Goal: Information Seeking & Learning: Check status

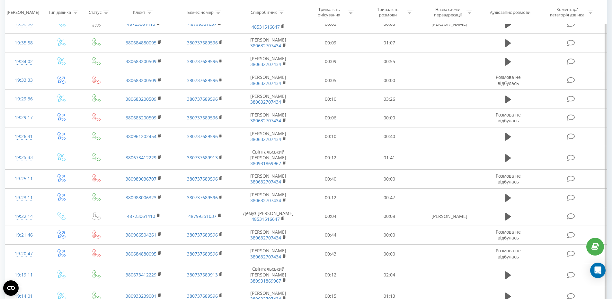
scroll to position [289, 0]
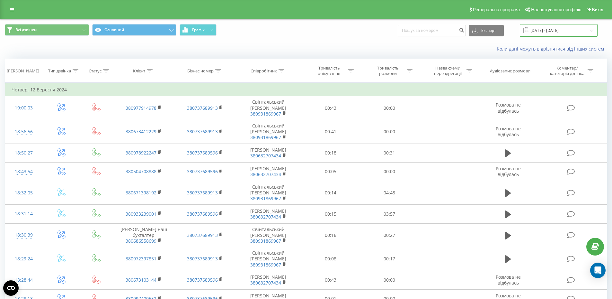
click at [543, 30] on input "[DATE] - [DATE]" at bounding box center [559, 30] width 78 height 13
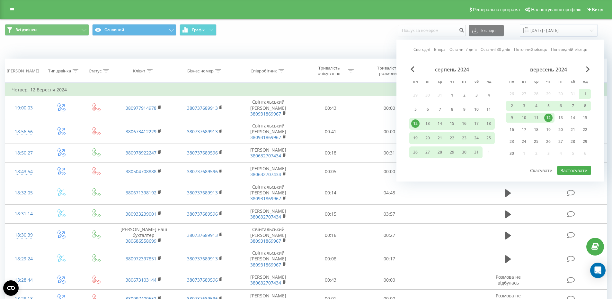
drag, startPoint x: 247, startPoint y: 41, endPoint x: 40, endPoint y: 23, distance: 208.4
click at [245, 41] on div "Коли дані можуть відрізнятися вiд інших систем" at bounding box center [306, 48] width 612 height 15
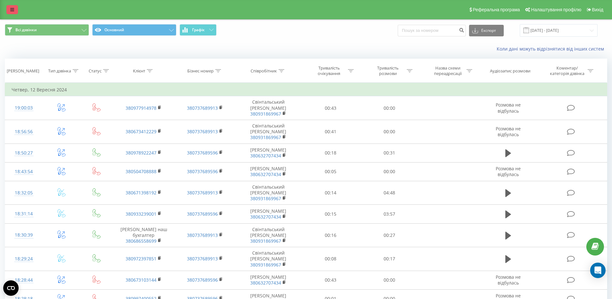
click at [13, 11] on icon at bounding box center [12, 9] width 4 height 4
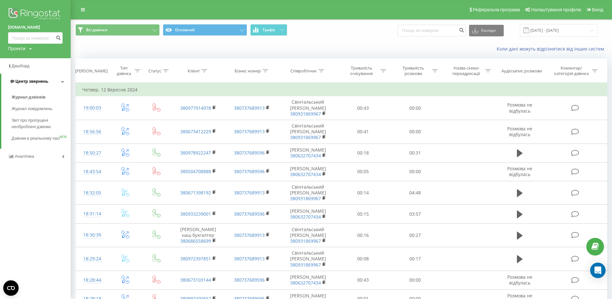
click at [31, 82] on span "Центр звернень" at bounding box center [31, 81] width 33 height 5
click at [31, 83] on span "Центр звернень" at bounding box center [30, 81] width 33 height 5
click at [31, 97] on span "Журнал дзвінків" at bounding box center [29, 97] width 34 height 6
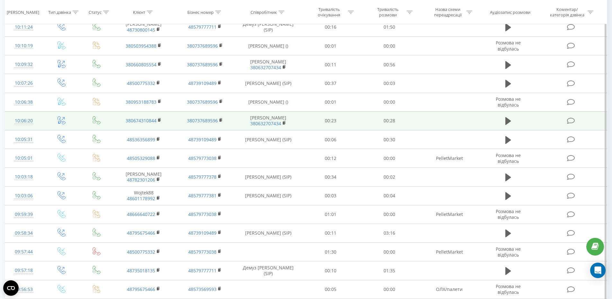
scroll to position [289, 0]
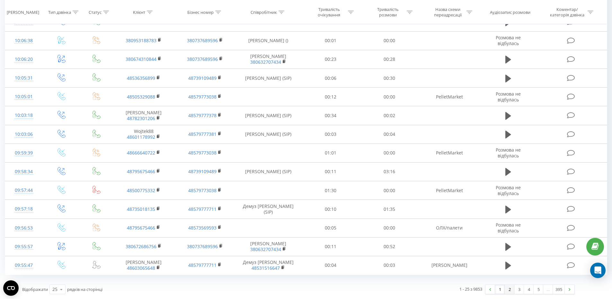
click at [510, 287] on link "2" at bounding box center [510, 288] width 10 height 9
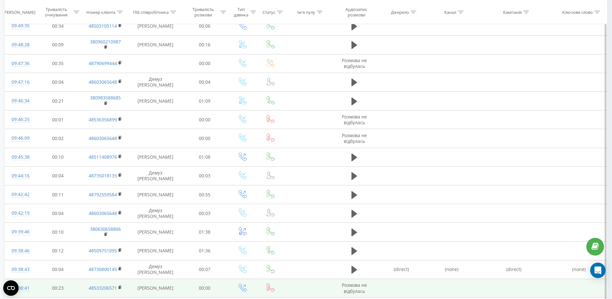
scroll to position [289, 0]
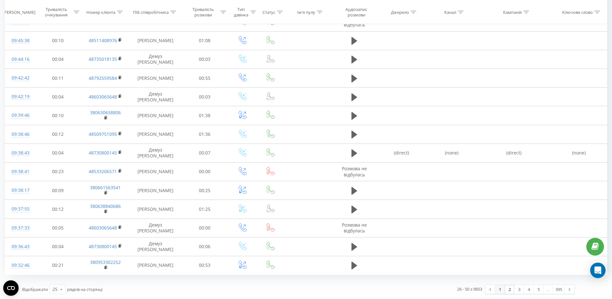
click at [502, 289] on link "1" at bounding box center [500, 288] width 10 height 9
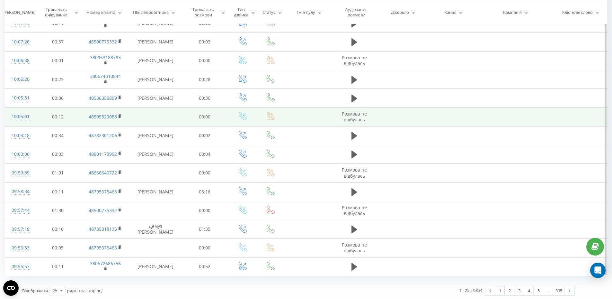
scroll to position [289, 0]
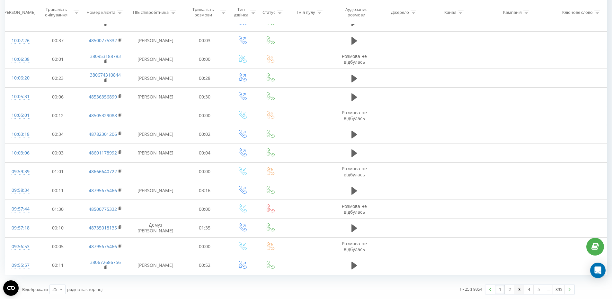
click at [518, 291] on link "3" at bounding box center [520, 288] width 10 height 9
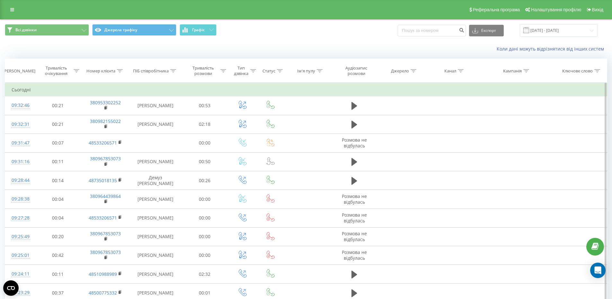
scroll to position [289, 0]
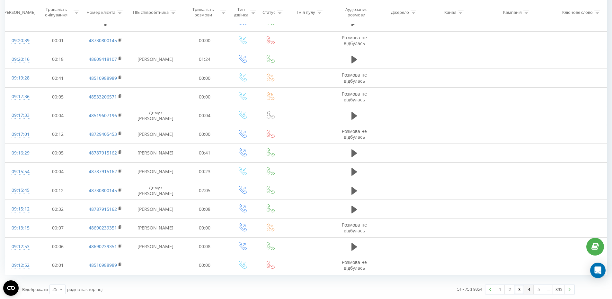
click at [527, 291] on link "4" at bounding box center [529, 288] width 10 height 9
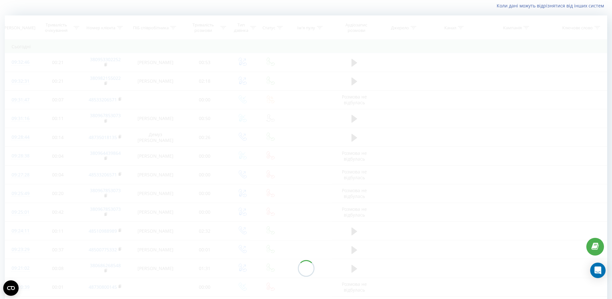
scroll to position [42, 0]
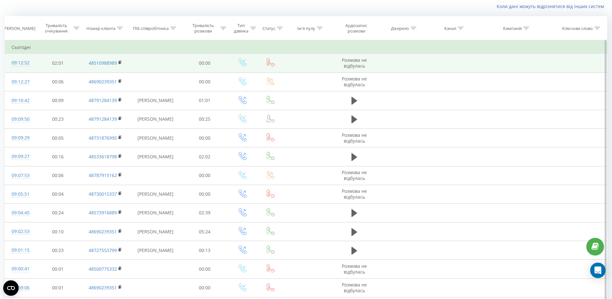
click at [419, 70] on td at bounding box center [402, 63] width 50 height 19
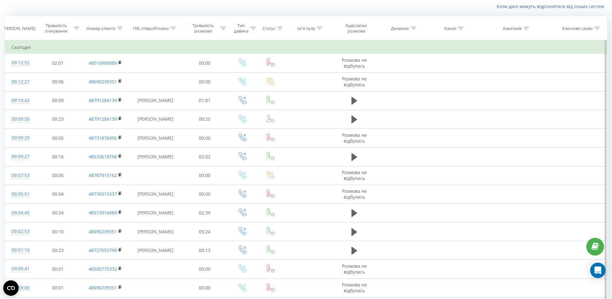
click at [425, 45] on td "Сьогодні" at bounding box center [306, 47] width 602 height 13
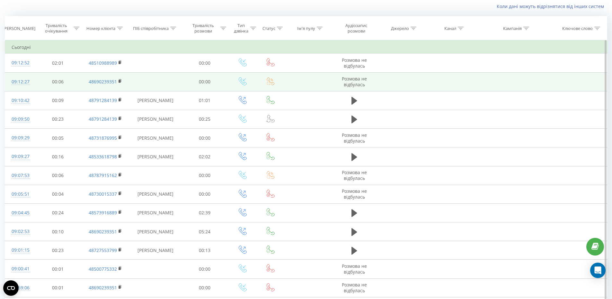
click at [449, 90] on td at bounding box center [452, 81] width 50 height 19
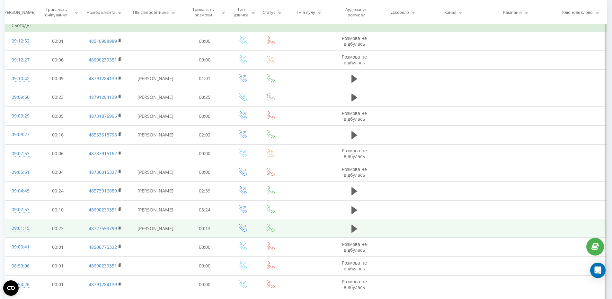
scroll to position [289, 0]
